Goal: Task Accomplishment & Management: Complete application form

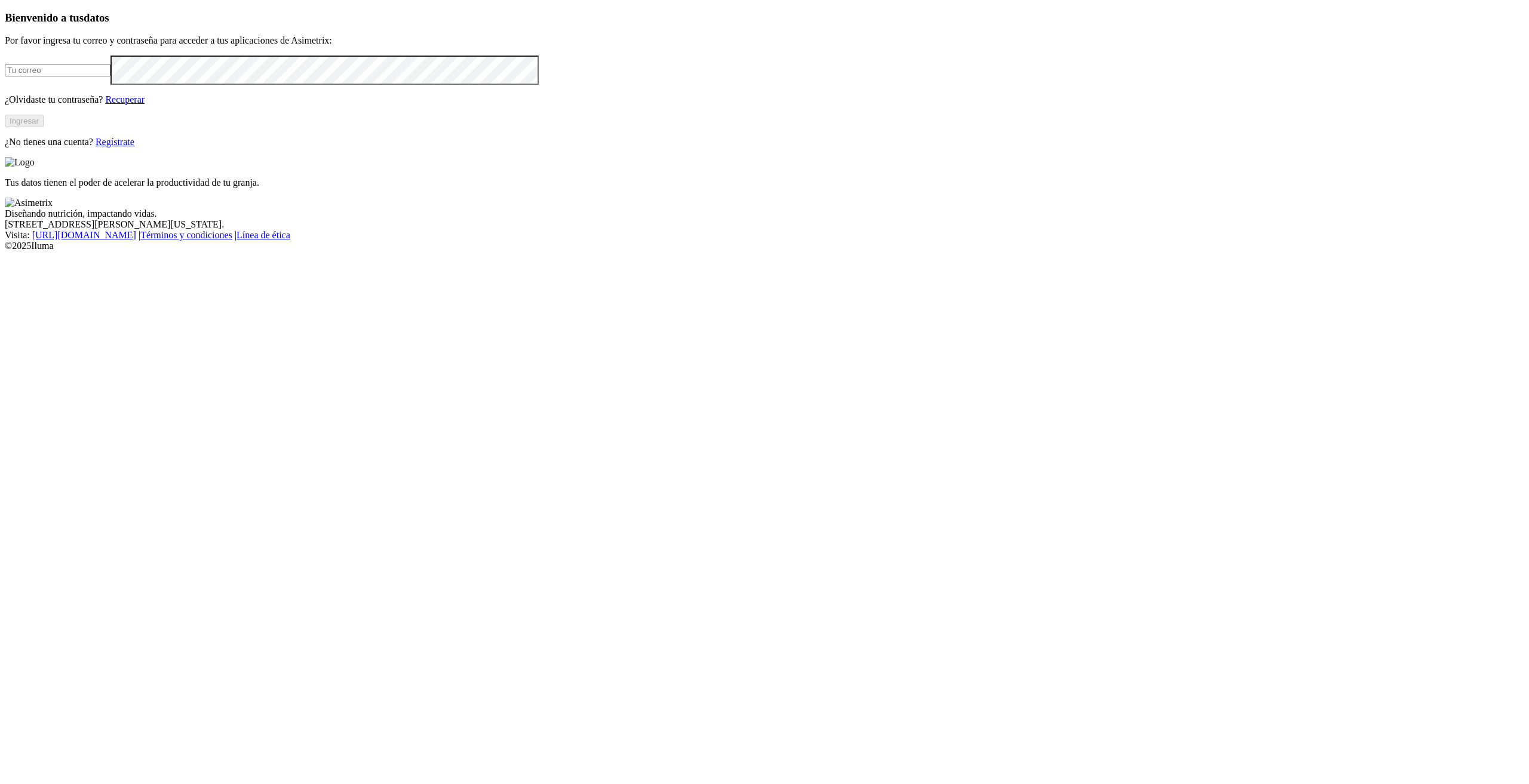
type input "[PERSON_NAME][EMAIL_ADDRESS][PERSON_NAME][DOMAIN_NAME]"
click at [134, 147] on link "Regístrate" at bounding box center [115, 142] width 39 height 10
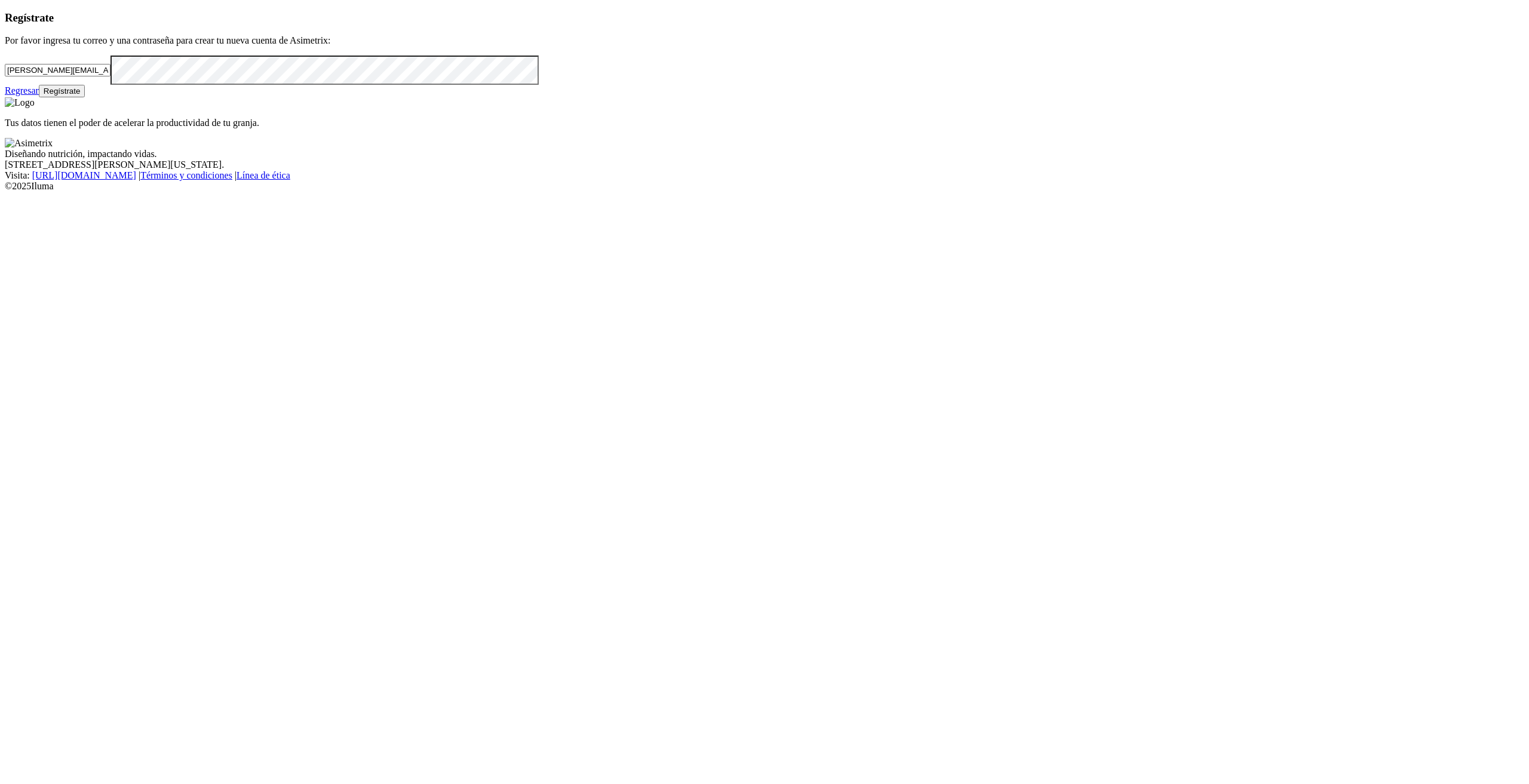
click at [68, 98] on div "Regístrate Por favor ingresa tu correo y una contraseña para crear tu nueva cue…" at bounding box center [765, 54] width 1520 height 86
drag, startPoint x: 312, startPoint y: 206, endPoint x: 75, endPoint y: 201, distance: 237.1
click at [77, 98] on div "Regístrate Por favor ingresa tu correo y una contraseña para crear tu nueva cue…" at bounding box center [765, 54] width 1520 height 86
click at [111, 76] on input "[PERSON_NAME][EMAIL_ADDRESS][PERSON_NAME][DOMAIN_NAME]" at bounding box center [58, 70] width 106 height 13
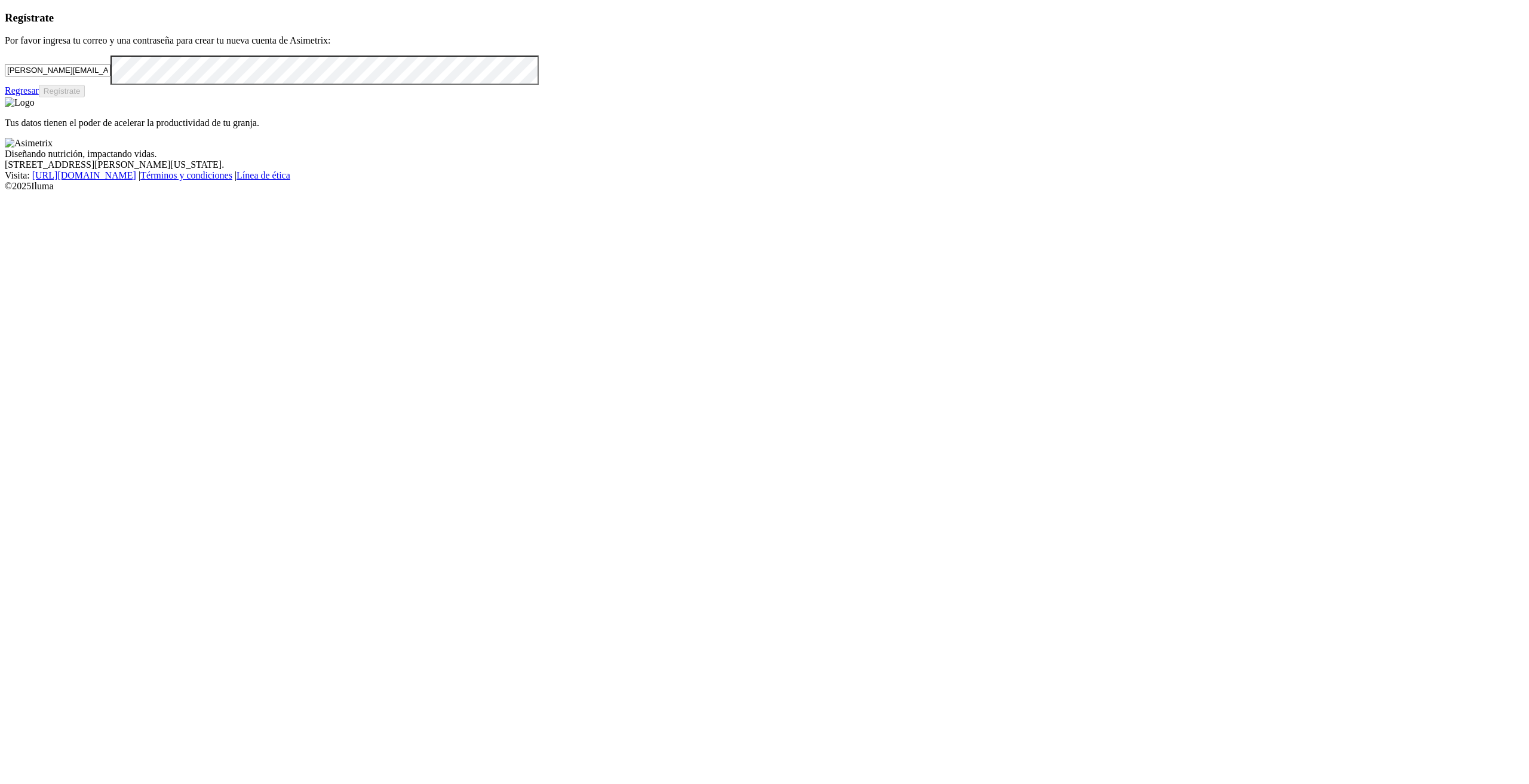
click at [111, 76] on input "[PERSON_NAME][EMAIL_ADDRESS][PERSON_NAME][DOMAIN_NAME]" at bounding box center [58, 70] width 106 height 13
paste input "ivan.camacho@kikes"
click at [500, 98] on div "Regístrate Por favor ingresa tu correo y una contraseña para crear tu nueva cue…" at bounding box center [765, 54] width 1520 height 86
click at [86, 98] on button "Regístrate" at bounding box center [62, 91] width 46 height 13
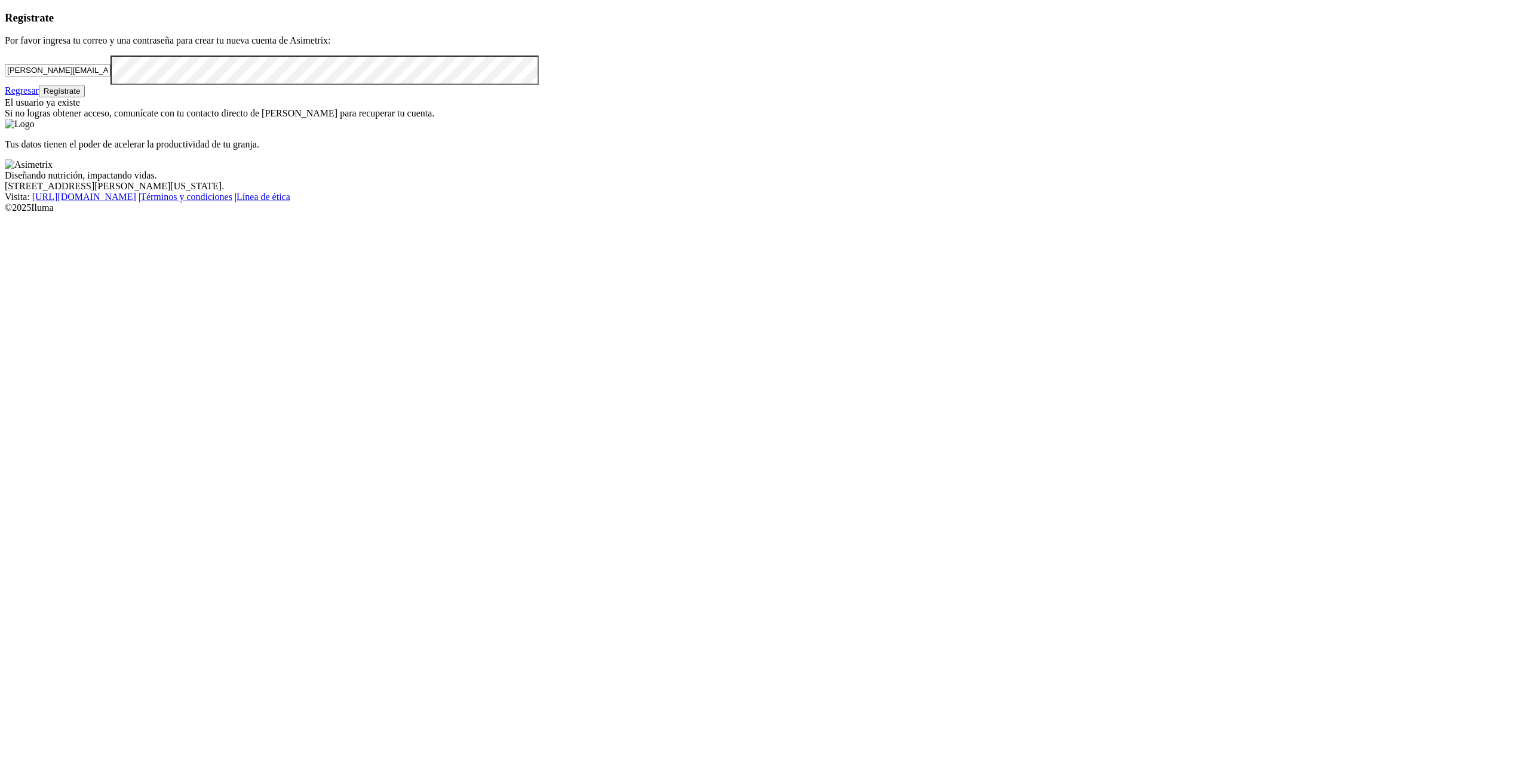
drag, startPoint x: 205, startPoint y: 208, endPoint x: 76, endPoint y: 204, distance: 129.1
click at [76, 119] on div "Regístrate Por favor ingresa tu correo y una contraseña para crear tu nueva cue…" at bounding box center [765, 65] width 1520 height 108
paste input "yenny.jaimes"
click at [86, 98] on button "Regístrate" at bounding box center [62, 91] width 46 height 13
drag, startPoint x: 300, startPoint y: 212, endPoint x: 86, endPoint y: 213, distance: 214.0
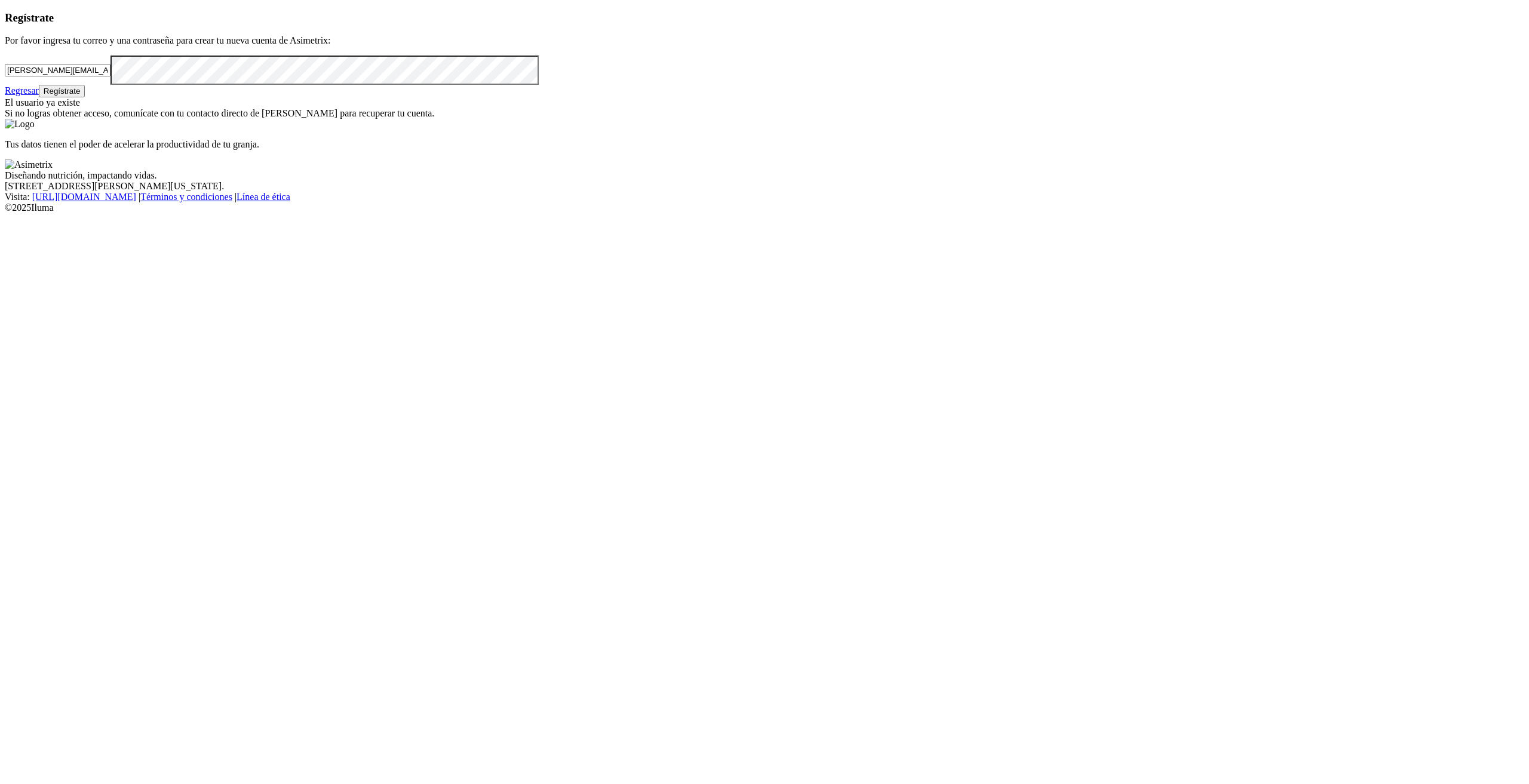
click at [86, 119] on div "Regístrate Por favor ingresa tu correo y una contraseña para crear tu nueva cue…" at bounding box center [765, 65] width 1520 height 108
paste input "julian.bocanegra"
type input "julian.bocanegra@kikes.com.co"
click at [86, 98] on button "Regístrate" at bounding box center [62, 91] width 46 height 13
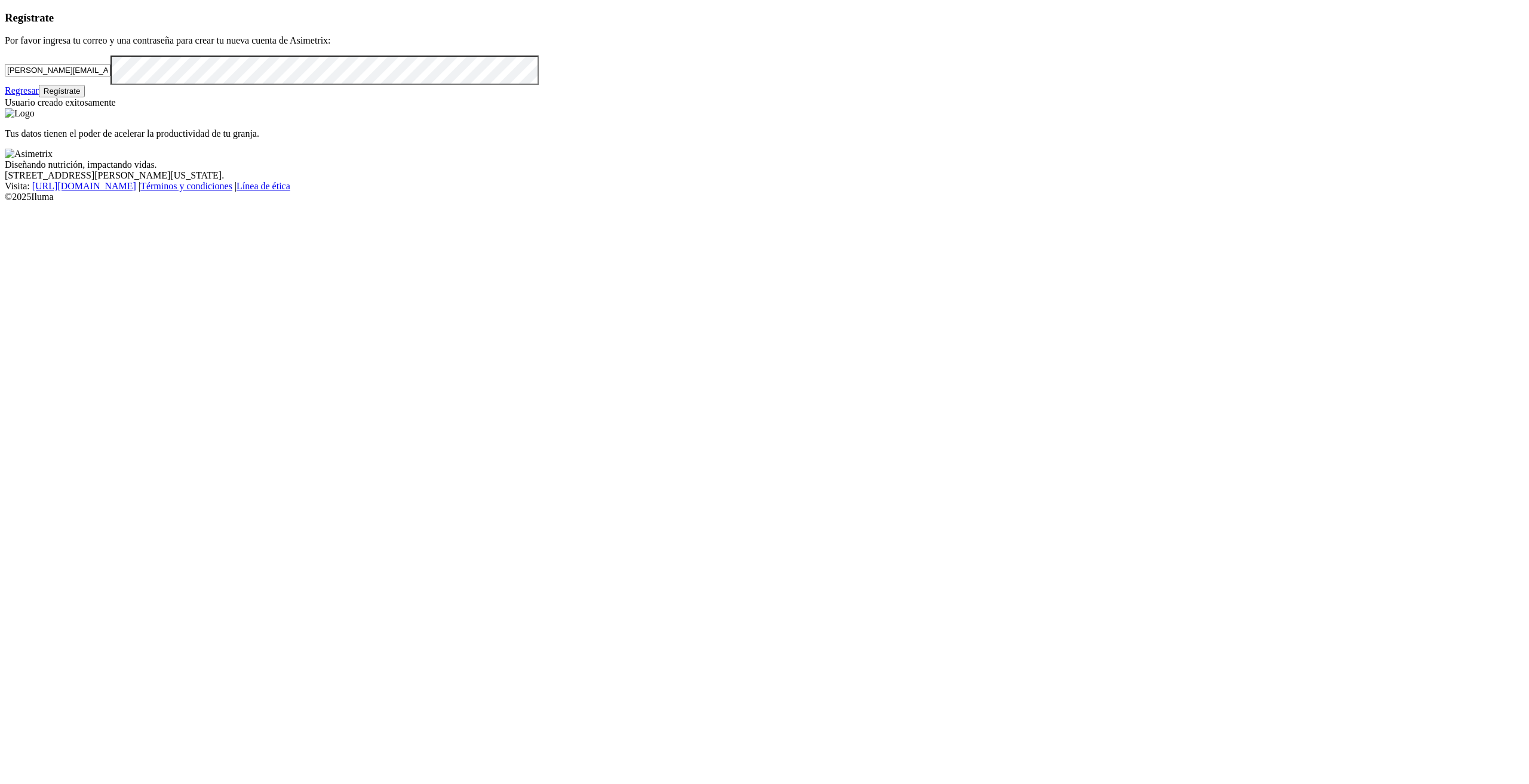
click at [86, 98] on button "Regístrate" at bounding box center [62, 91] width 46 height 13
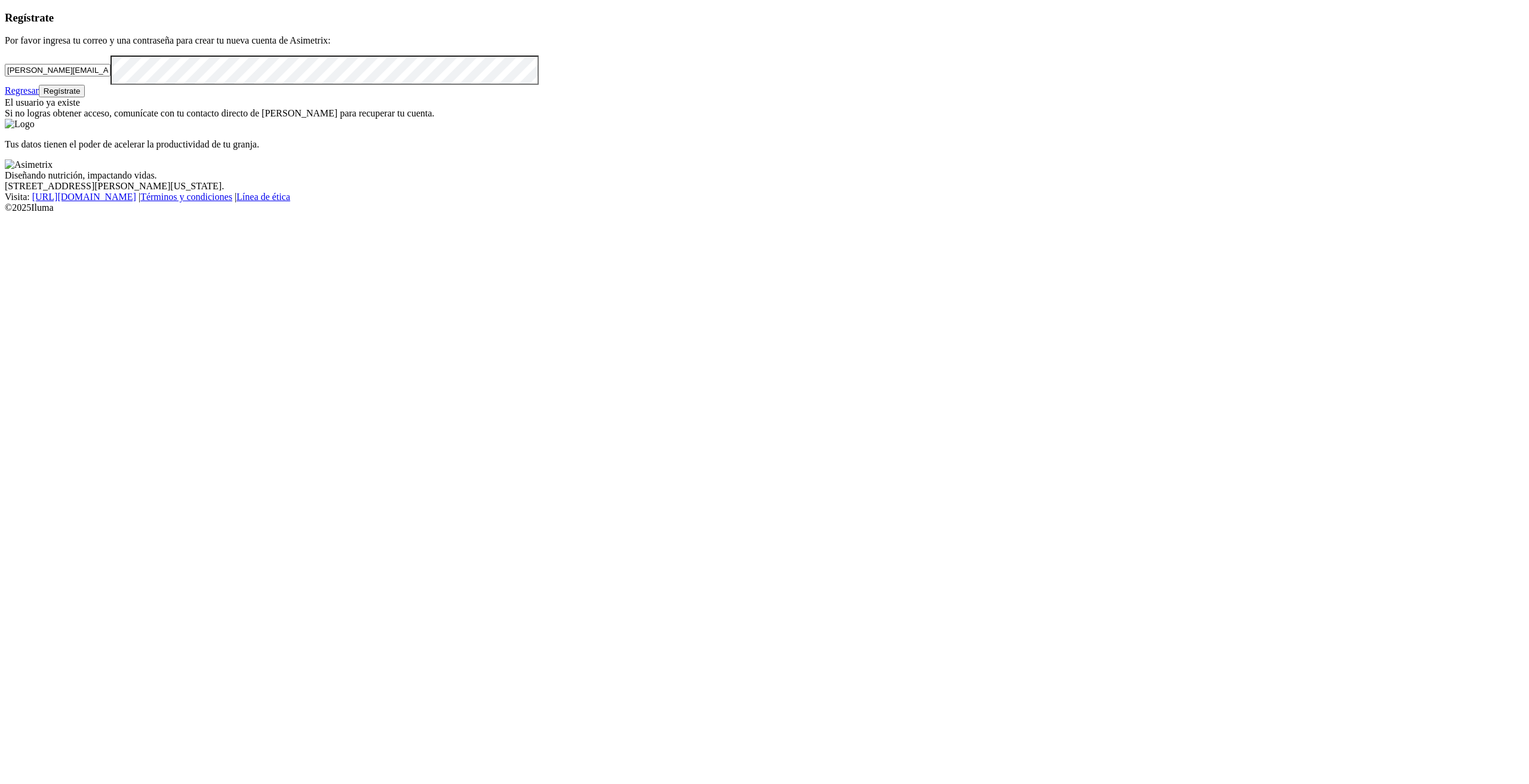
drag, startPoint x: 324, startPoint y: 211, endPoint x: 58, endPoint y: 202, distance: 266.2
click at [58, 119] on div "Regístrate Por favor ingresa tu correo y una contraseña para crear tu nueva cue…" at bounding box center [765, 65] width 1520 height 108
click at [39, 96] on link "Regresar" at bounding box center [22, 91] width 34 height 10
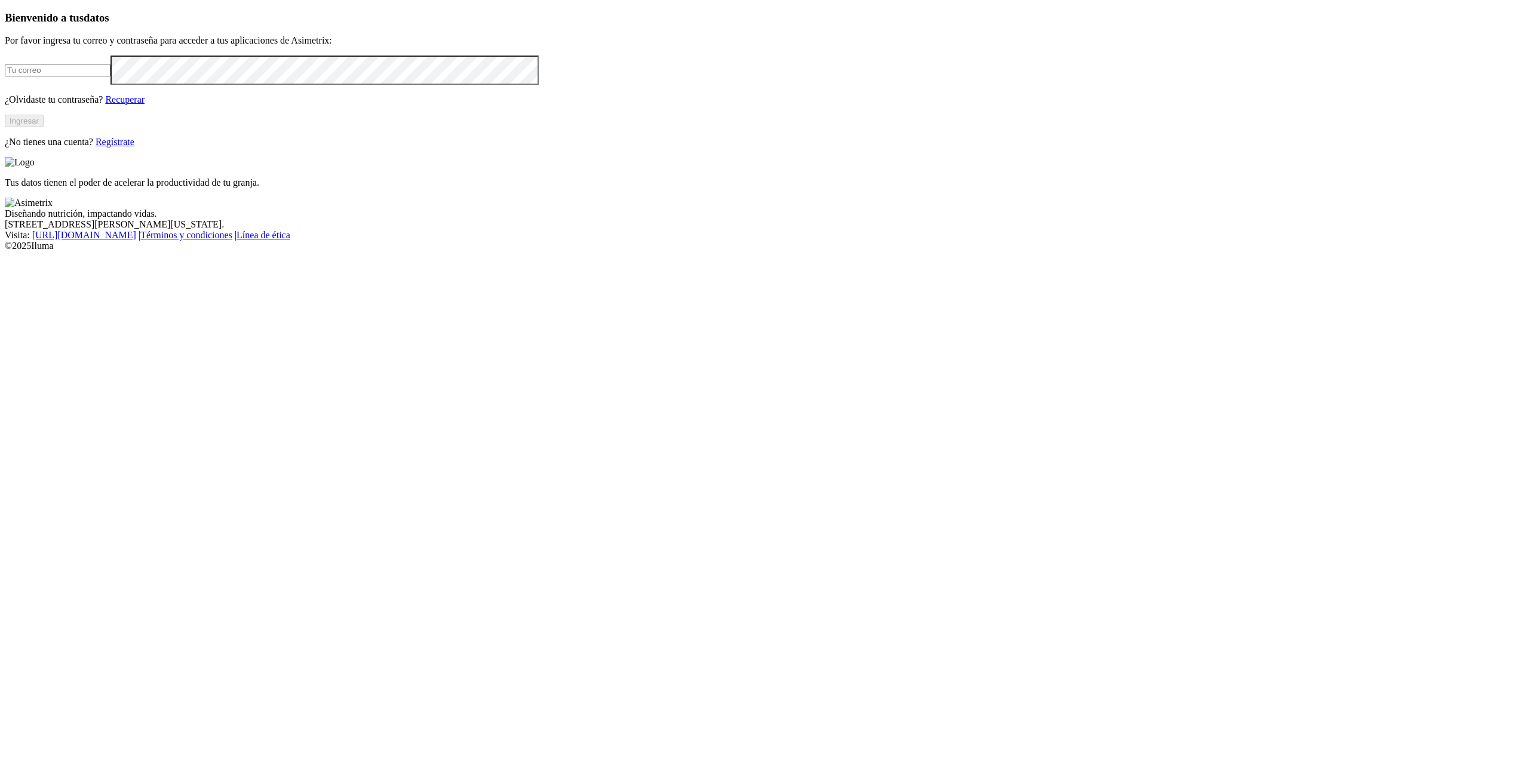
type input "[PERSON_NAME][EMAIL_ADDRESS][PERSON_NAME][DOMAIN_NAME]"
click at [44, 127] on button "Ingresar" at bounding box center [24, 121] width 39 height 13
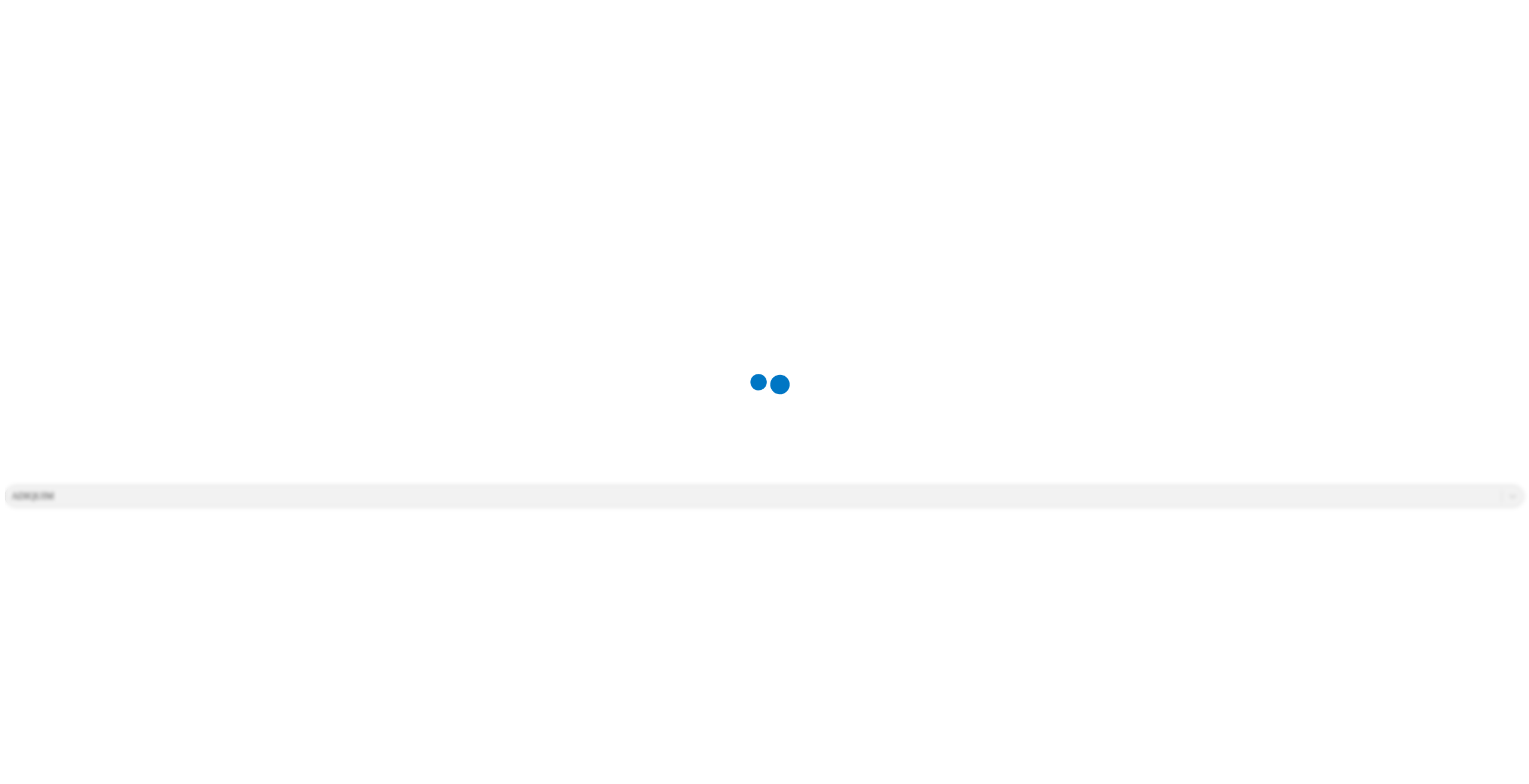
click at [1179, 264] on div at bounding box center [769, 392] width 1529 height 784
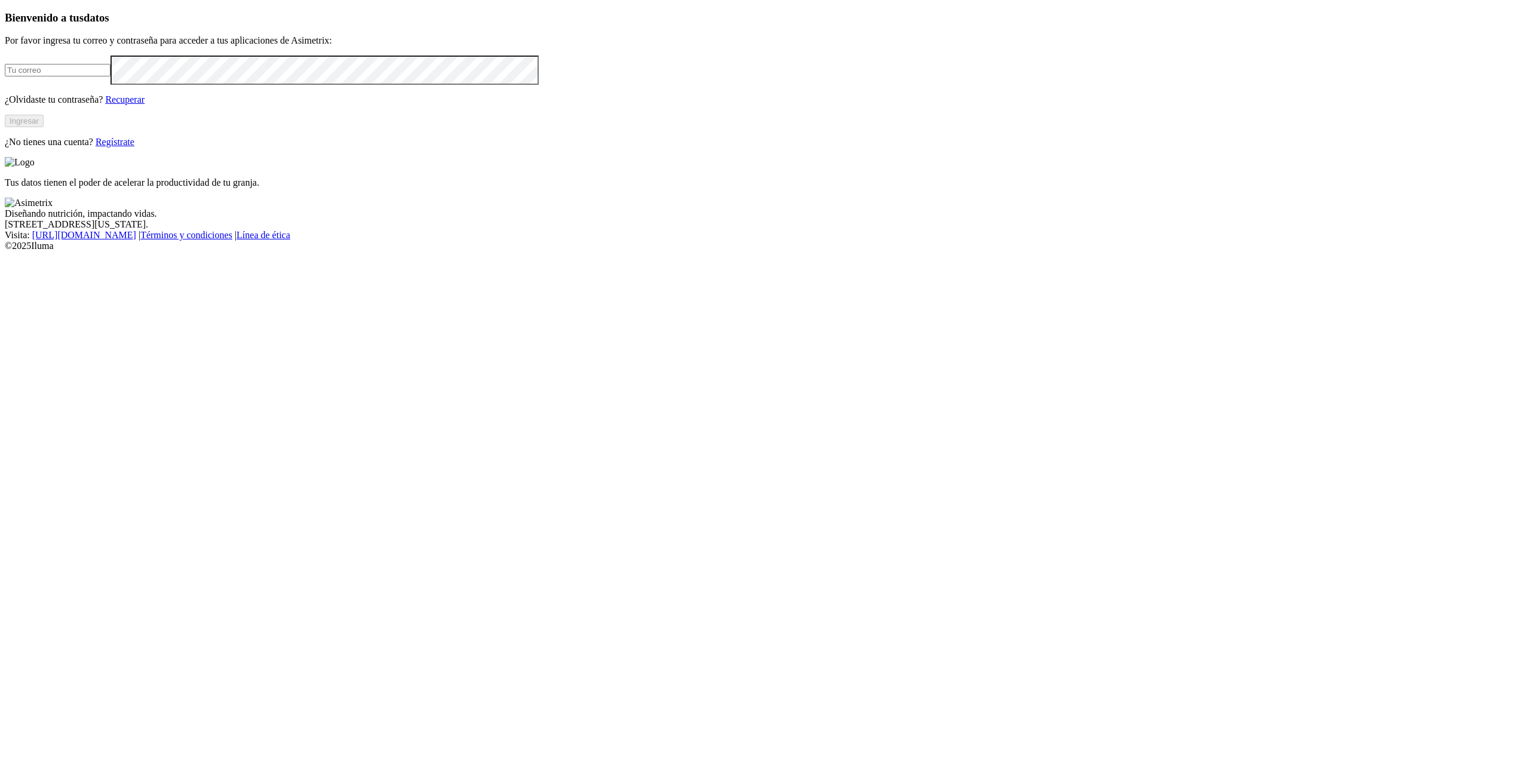
type input "[PERSON_NAME][EMAIL_ADDRESS][PERSON_NAME][DOMAIN_NAME]"
click at [44, 127] on button "Ingresar" at bounding box center [24, 121] width 39 height 13
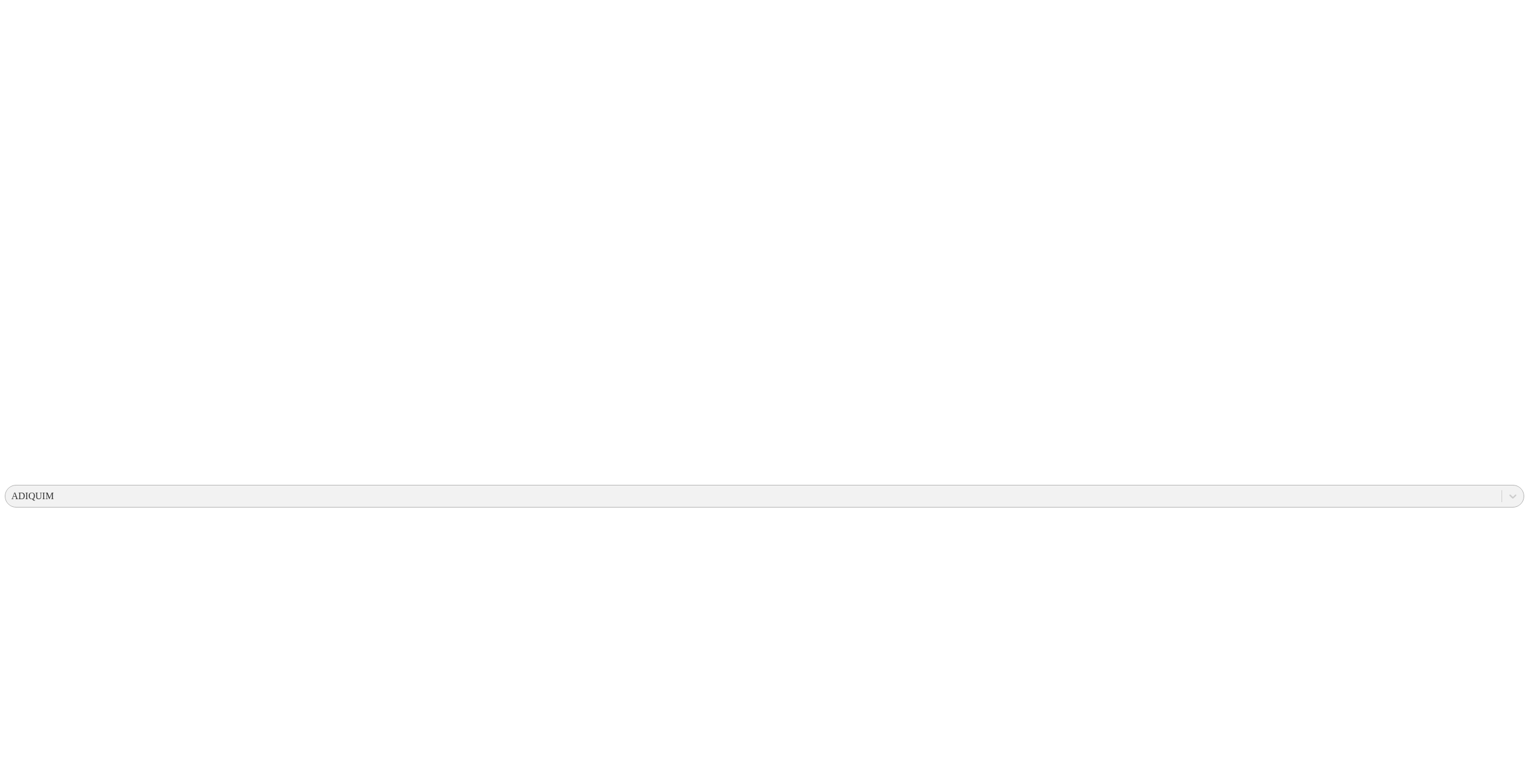
click at [54, 491] on div "ADIQUIM" at bounding box center [33, 496] width 43 height 11
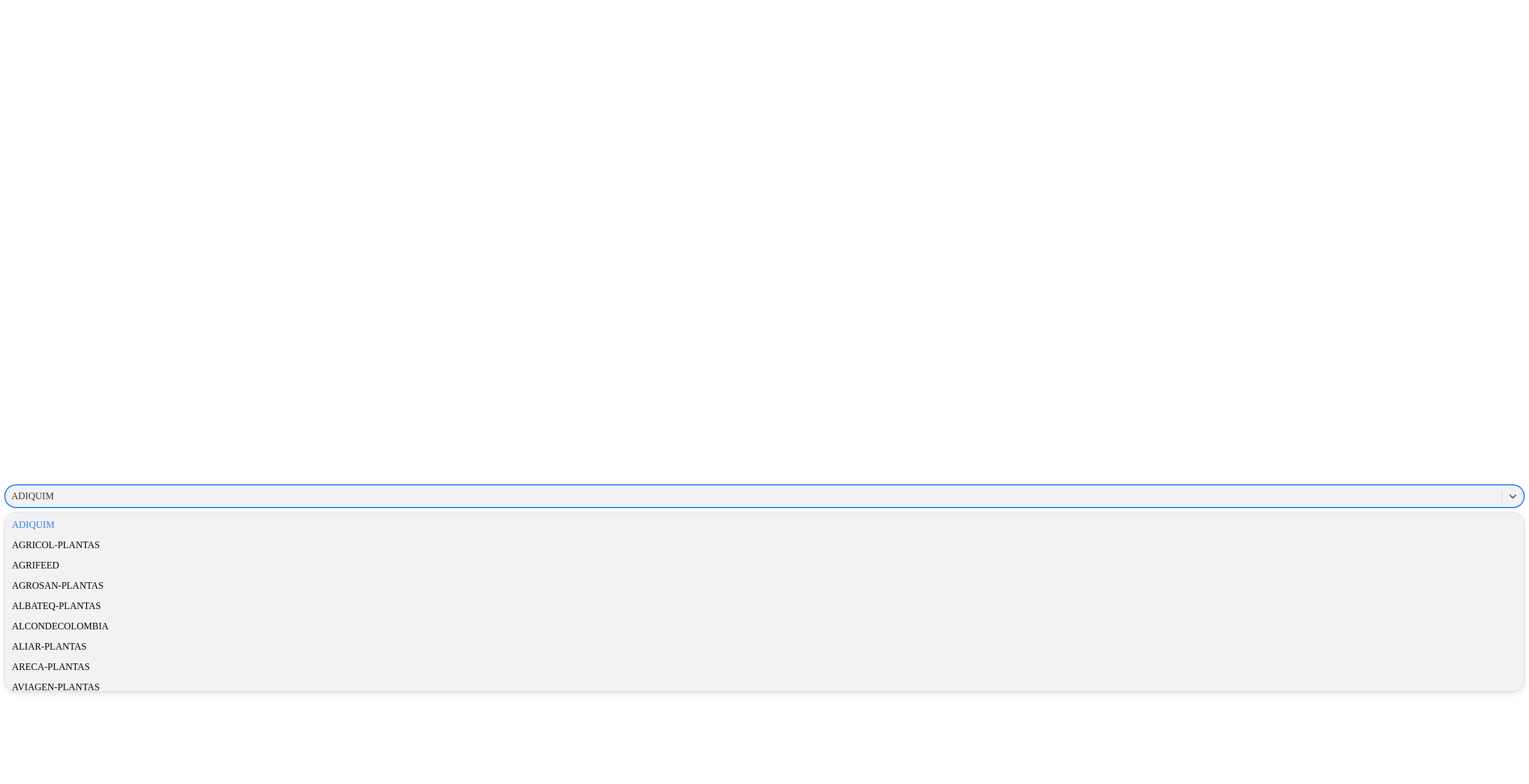
click at [1331, 535] on div "AGRICOL-PLANTAS" at bounding box center [765, 545] width 1520 height 20
